Goal: Task Accomplishment & Management: Use online tool/utility

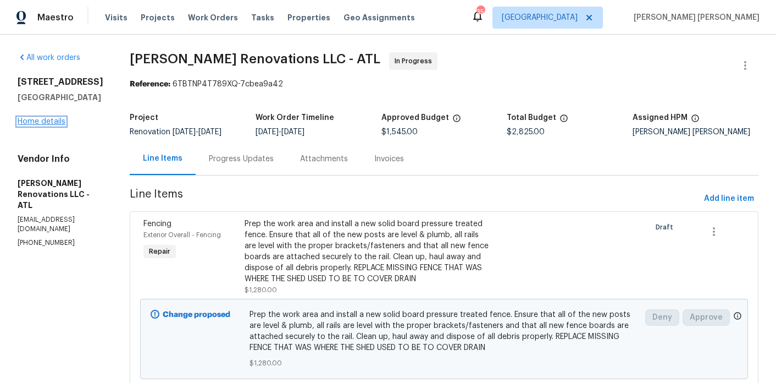
click at [38, 124] on link "Home details" at bounding box center [42, 122] width 48 height 8
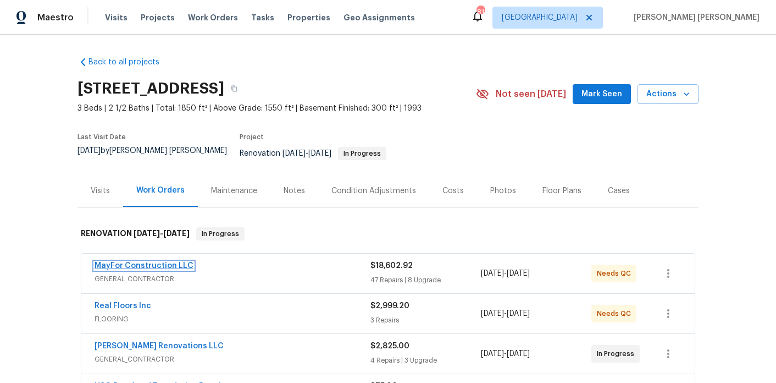
click at [148, 262] on link "MayFor Construction LLC" at bounding box center [144, 266] width 99 height 8
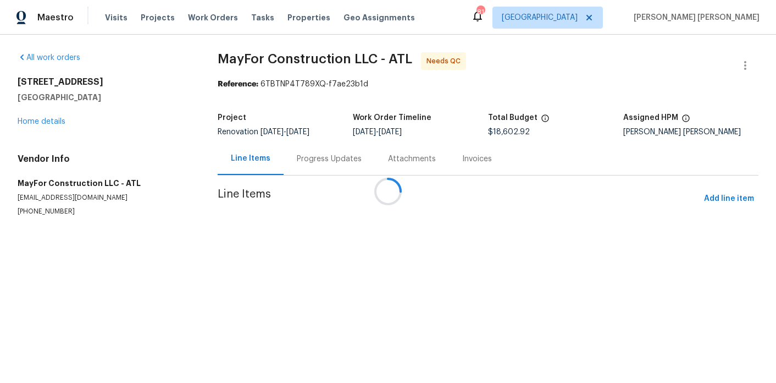
drag, startPoint x: 534, startPoint y: 134, endPoint x: 488, endPoint y: 134, distance: 46.2
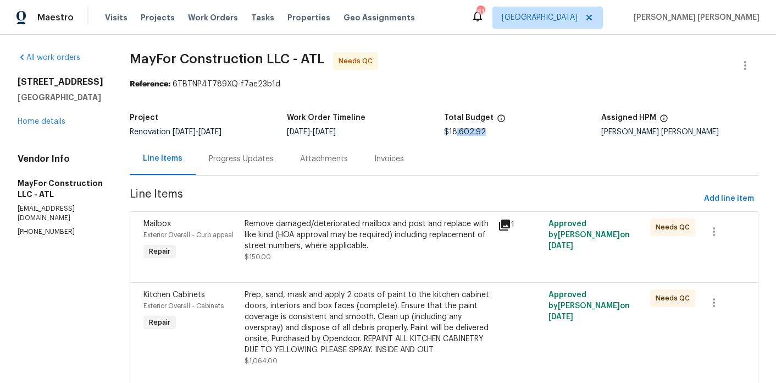
drag, startPoint x: 502, startPoint y: 129, endPoint x: 452, endPoint y: 132, distance: 50.1
click at [452, 132] on div "$18,602.92" at bounding box center [522, 132] width 157 height 8
copy span "$18,602.92"
click at [507, 130] on div "$18,602.92" at bounding box center [522, 132] width 157 height 8
drag, startPoint x: 494, startPoint y: 130, endPoint x: 451, endPoint y: 130, distance: 43.4
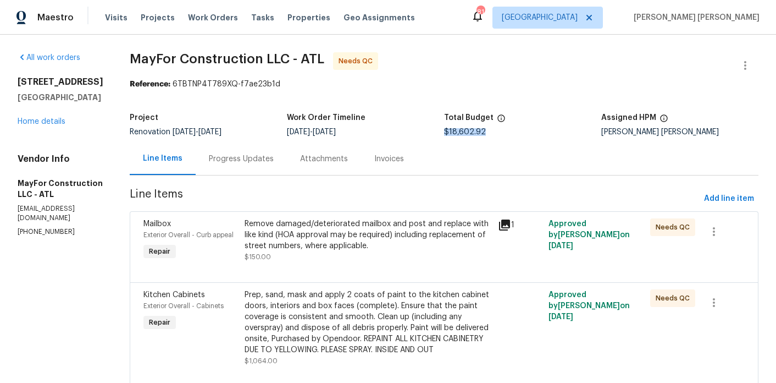
click at [451, 130] on div "$18,602.92" at bounding box center [522, 132] width 157 height 8
copy span "$18,602.92"
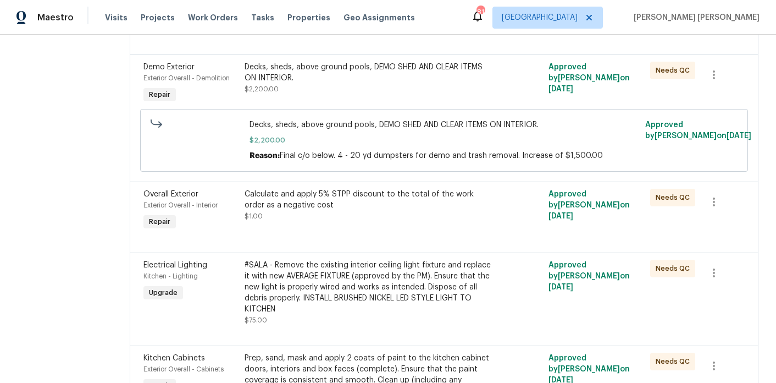
click at [297, 210] on div "Calculate and apply 5% STPP discount to the total of the work order as a negati…" at bounding box center [368, 200] width 247 height 22
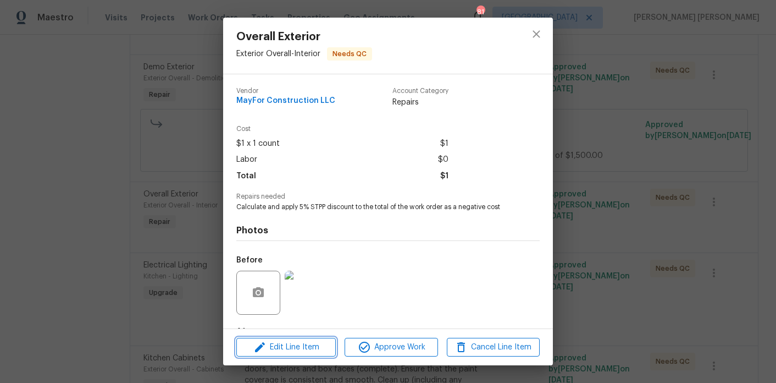
click at [312, 343] on span "Edit Line Item" at bounding box center [286, 347] width 93 height 14
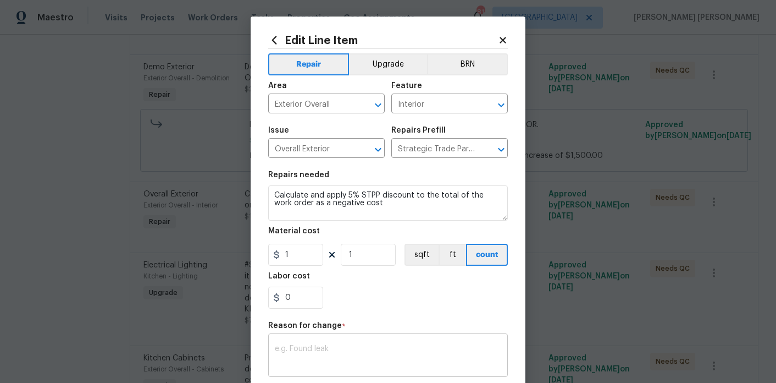
click at [318, 336] on div "x ​" at bounding box center [388, 356] width 240 height 41
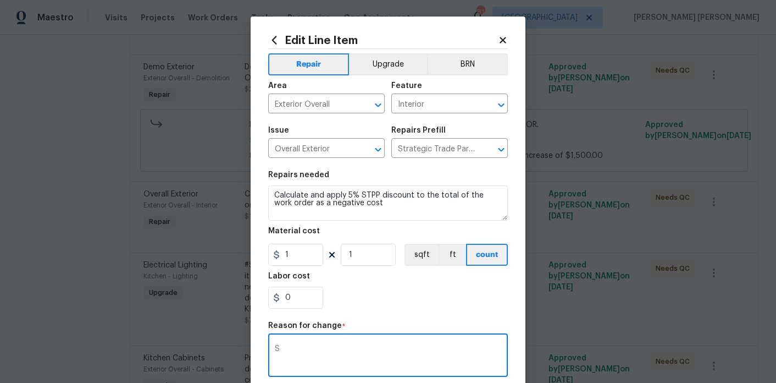
scroll to position [84, 0]
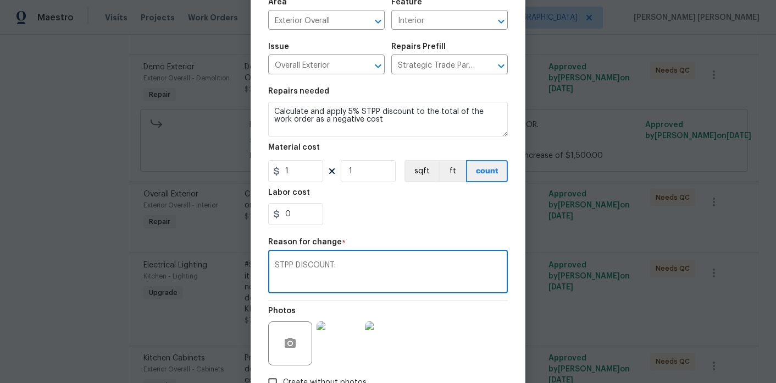
paste textarea "$18,602.92"
drag, startPoint x: 450, startPoint y: 263, endPoint x: 272, endPoint y: 265, distance: 178.7
click at [272, 265] on div "STPP DISCOUNT: $18,602.92 x 0.05 = $930.15 x ​" at bounding box center [388, 272] width 240 height 41
type textarea "STPP DISCOUNT: $18,602.92 x 0.05 = $930.15"
click at [295, 176] on input "1" at bounding box center [295, 171] width 55 height 22
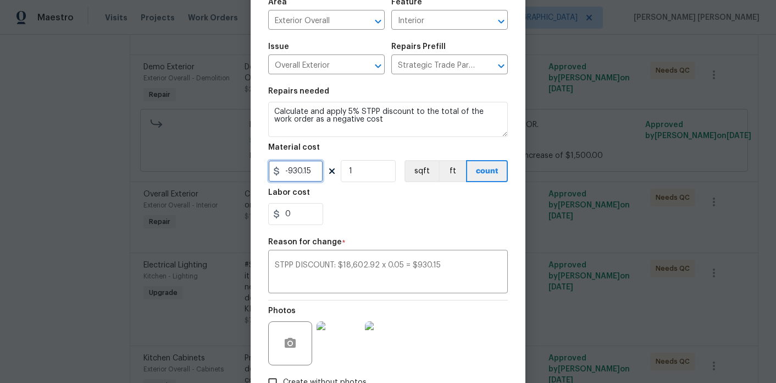
scroll to position [159, 0]
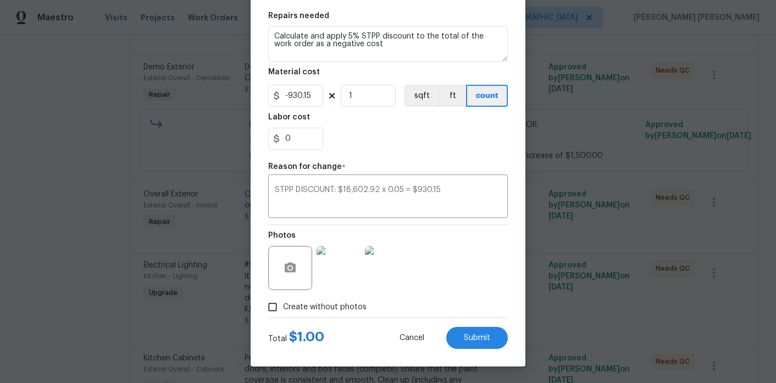
click at [472, 264] on div "Photos" at bounding box center [388, 260] width 240 height 71
click at [473, 334] on span "Submit" at bounding box center [477, 338] width 26 height 8
type input "1"
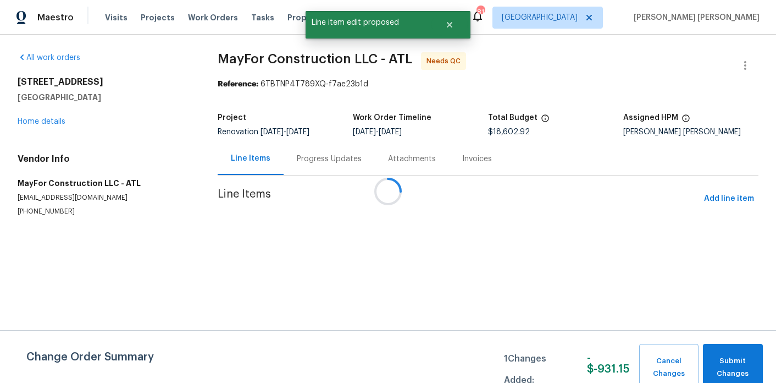
scroll to position [0, 0]
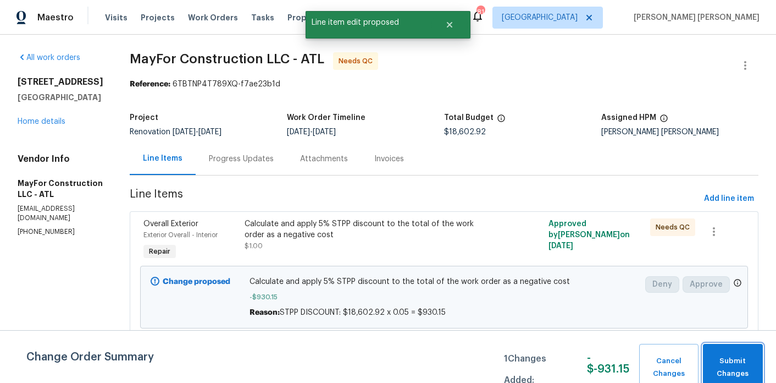
click at [725, 358] on span "Submit Changes" at bounding box center [733, 367] width 49 height 25
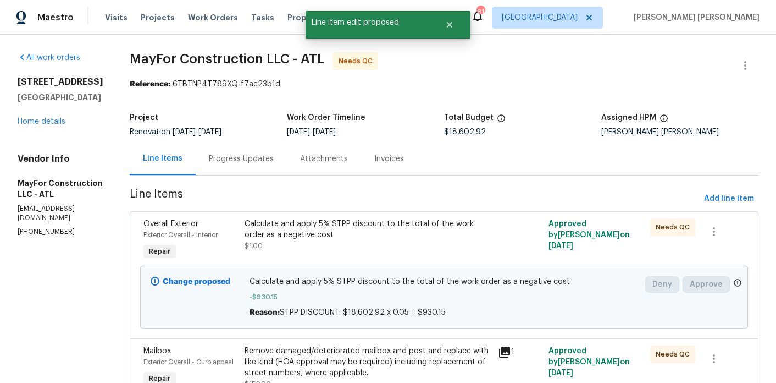
click at [266, 160] on div "Progress Updates" at bounding box center [241, 158] width 65 height 11
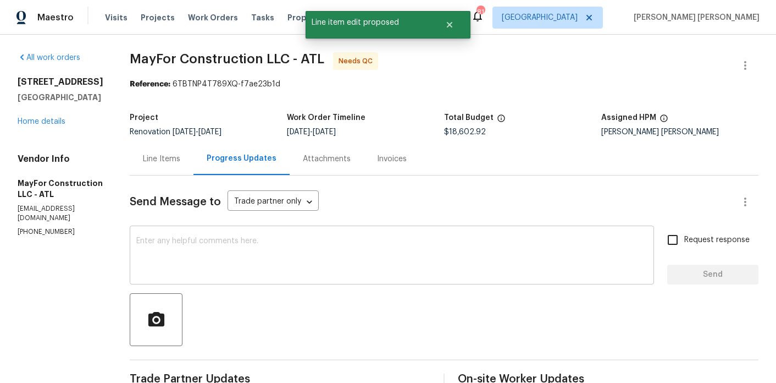
click at [308, 246] on textarea at bounding box center [391, 256] width 511 height 38
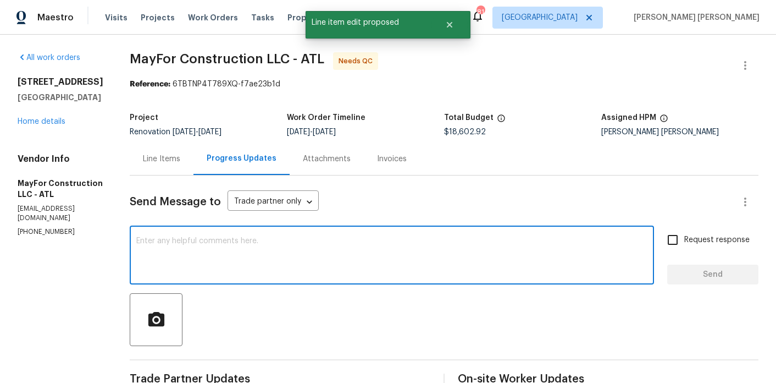
paste textarea "STPP DISCOUNT: $18,602.92 x 0.05 = $930.15"
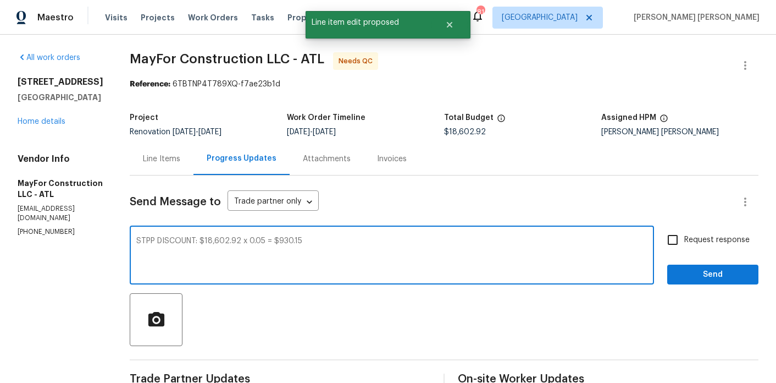
type textarea "STPP DISCOUNT: $18,602.92 x 0.05 = $930.15"
click at [704, 246] on label "Request response" at bounding box center [705, 239] width 89 height 23
click at [685, 246] on input "Request response" at bounding box center [672, 239] width 23 height 23
checkbox input "true"
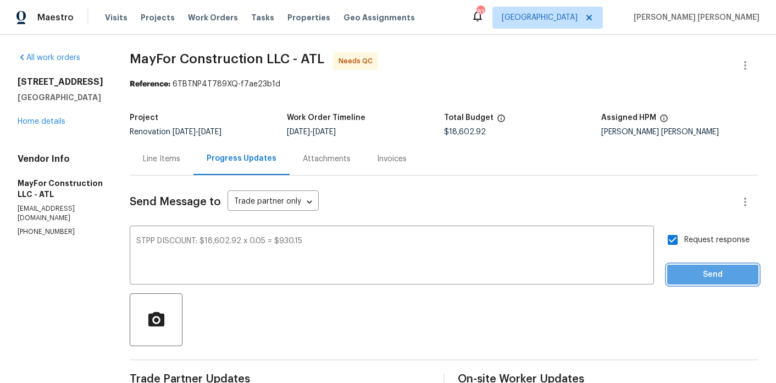
click at [704, 273] on span "Send" at bounding box center [713, 275] width 74 height 14
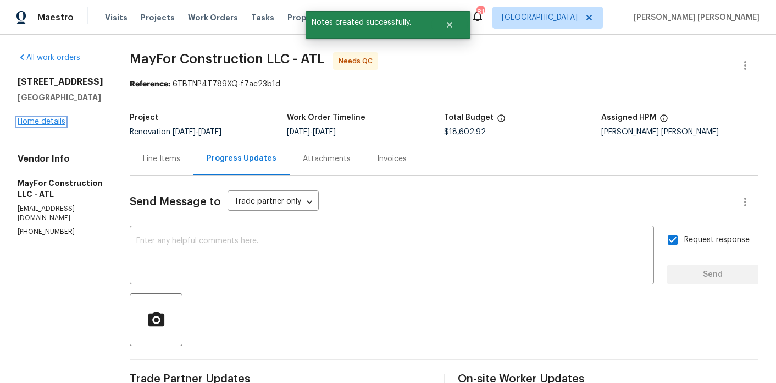
click at [36, 120] on link "Home details" at bounding box center [42, 122] width 48 height 8
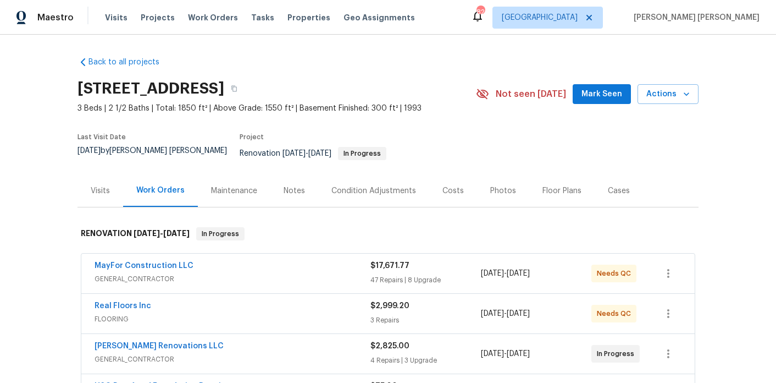
click at [296, 185] on div "Notes" at bounding box center [294, 190] width 21 height 11
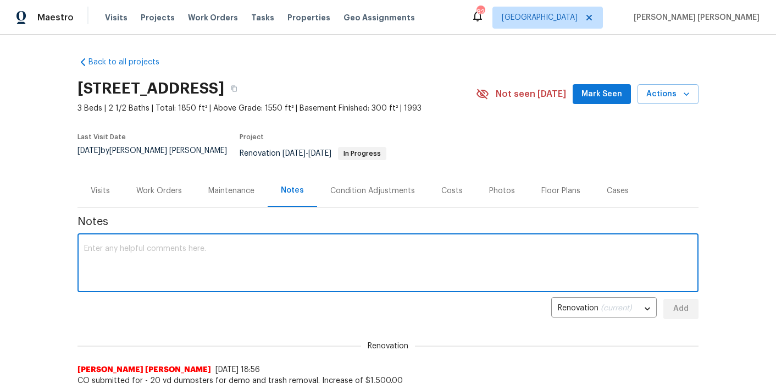
click at [250, 250] on textarea at bounding box center [388, 264] width 608 height 38
paste textarea "STPP DISCOUNT: $18,602.92 x 0.05 = $930.15"
type textarea "STPP DISCOUNT: $18,602.92 x 0.05 = $930.15"
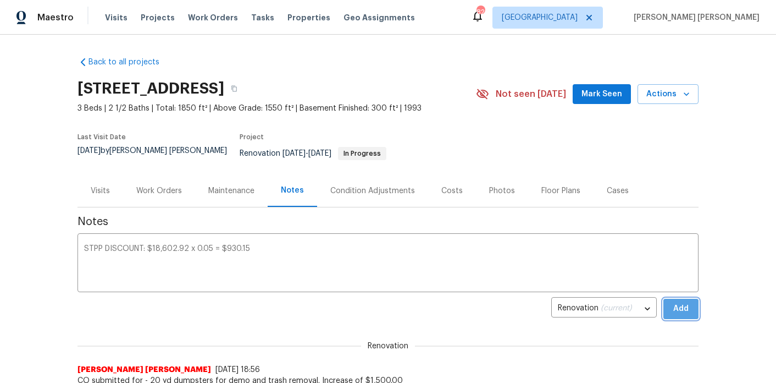
click at [684, 302] on span "Add" at bounding box center [681, 309] width 18 height 14
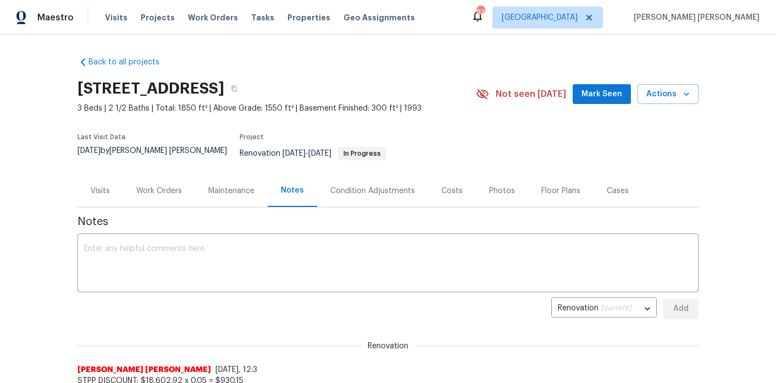
click at [164, 185] on div "Work Orders" at bounding box center [159, 190] width 46 height 11
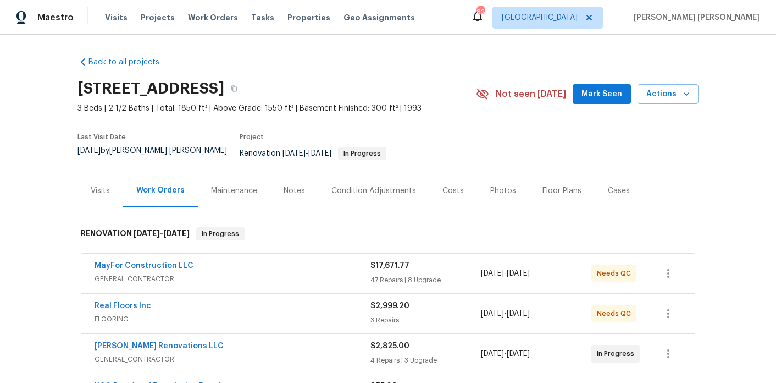
click at [141, 264] on div "MayFor Construction LLC" at bounding box center [233, 266] width 276 height 13
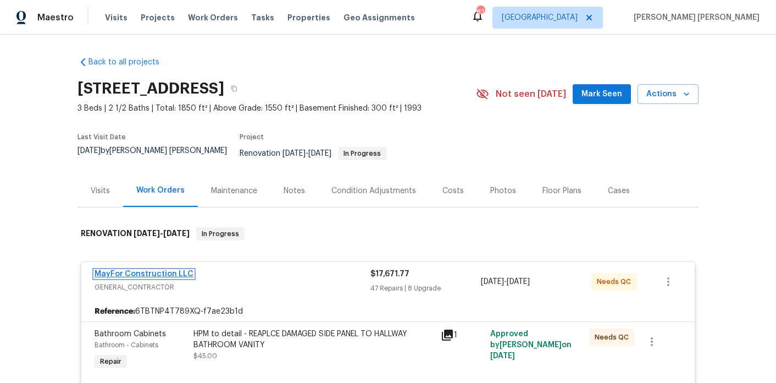
click at [149, 270] on link "MayFor Construction LLC" at bounding box center [144, 274] width 99 height 8
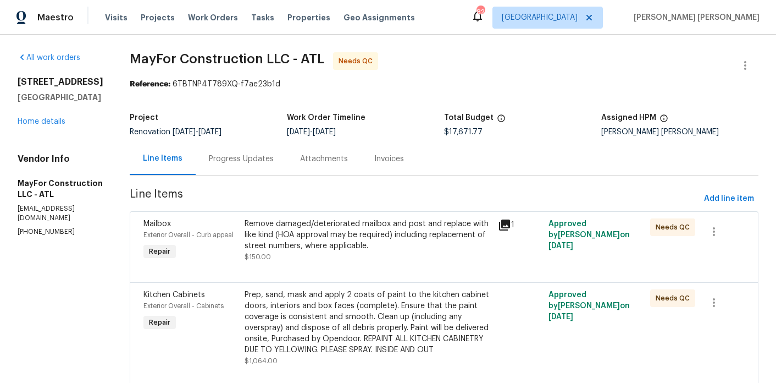
scroll to position [1124, 0]
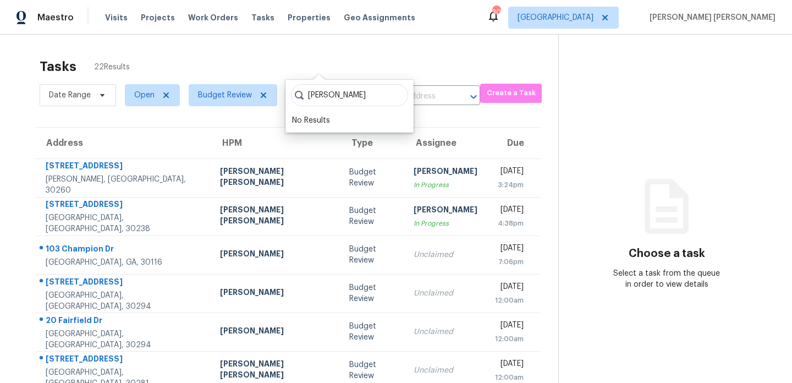
scroll to position [35, 0]
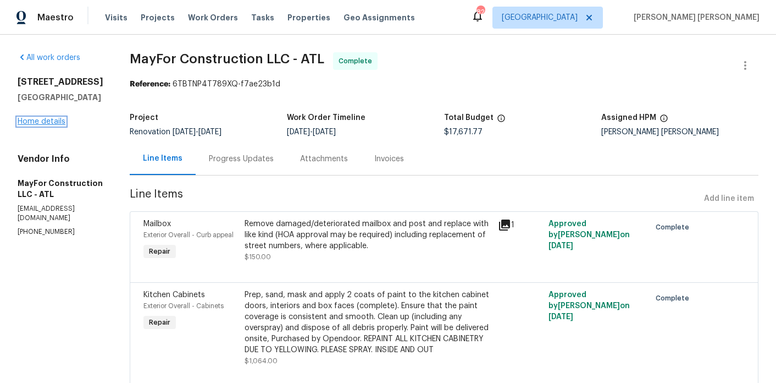
click at [48, 123] on link "Home details" at bounding box center [42, 122] width 48 height 8
